Goal: Information Seeking & Learning: Learn about a topic

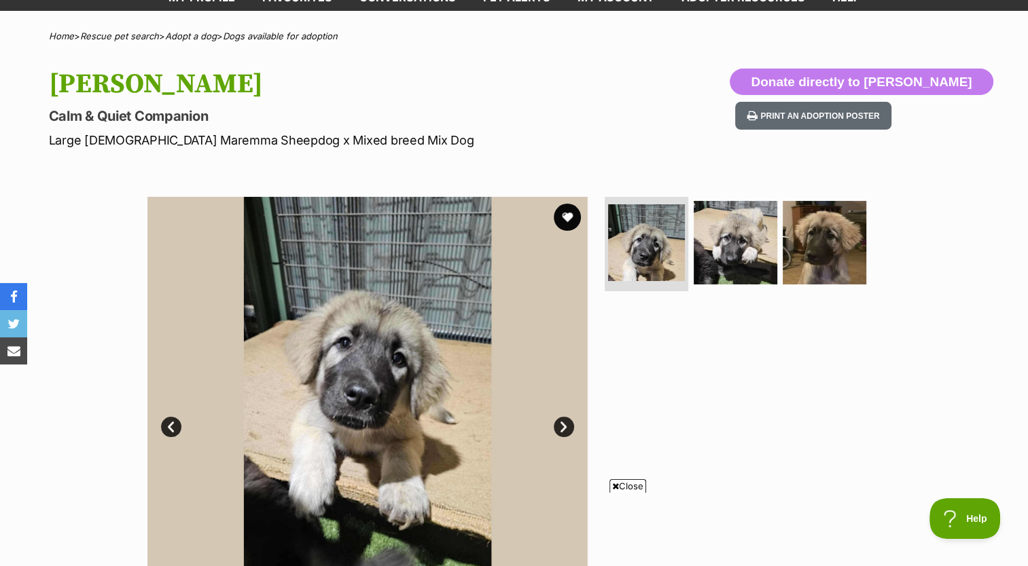
scroll to position [90, 0]
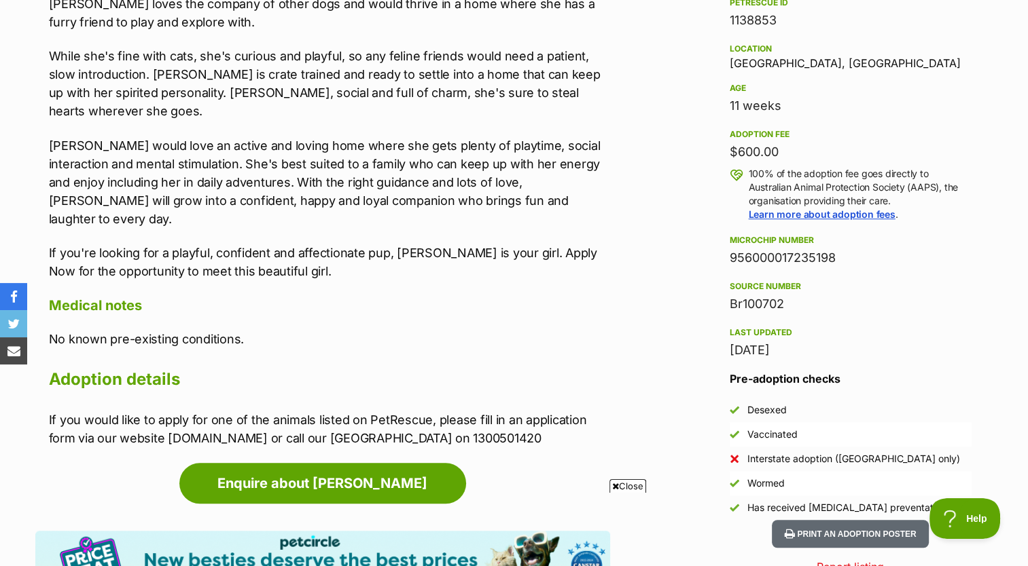
scroll to position [896, 0]
